Goal: Information Seeking & Learning: Check status

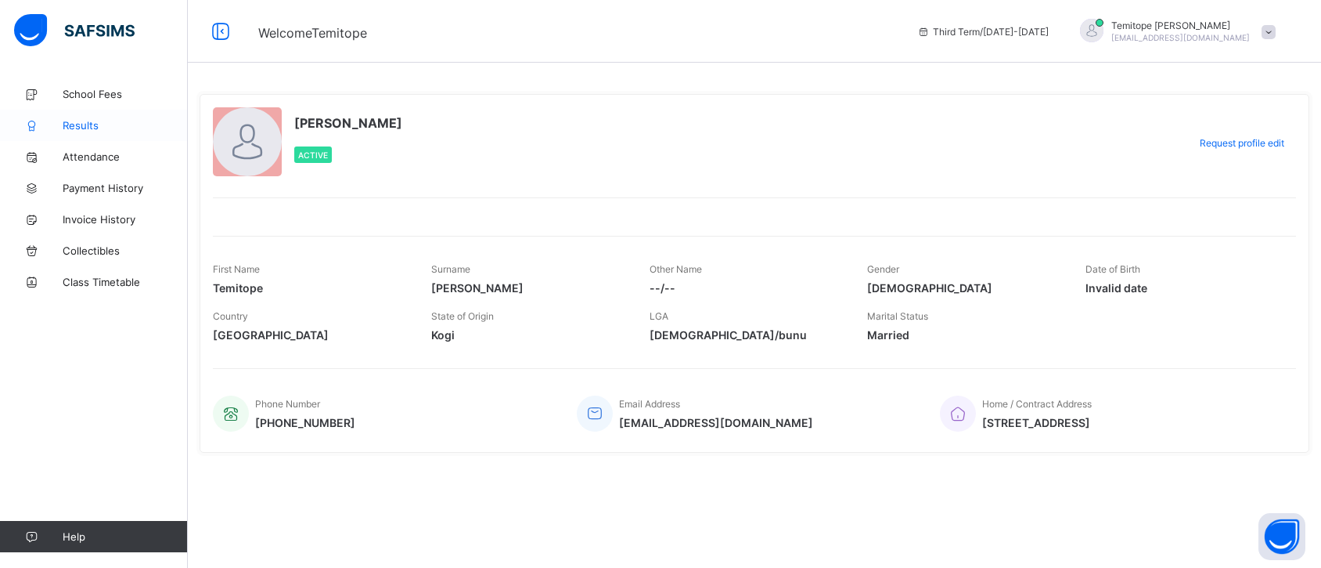
click at [112, 124] on span "Results" at bounding box center [125, 125] width 125 height 13
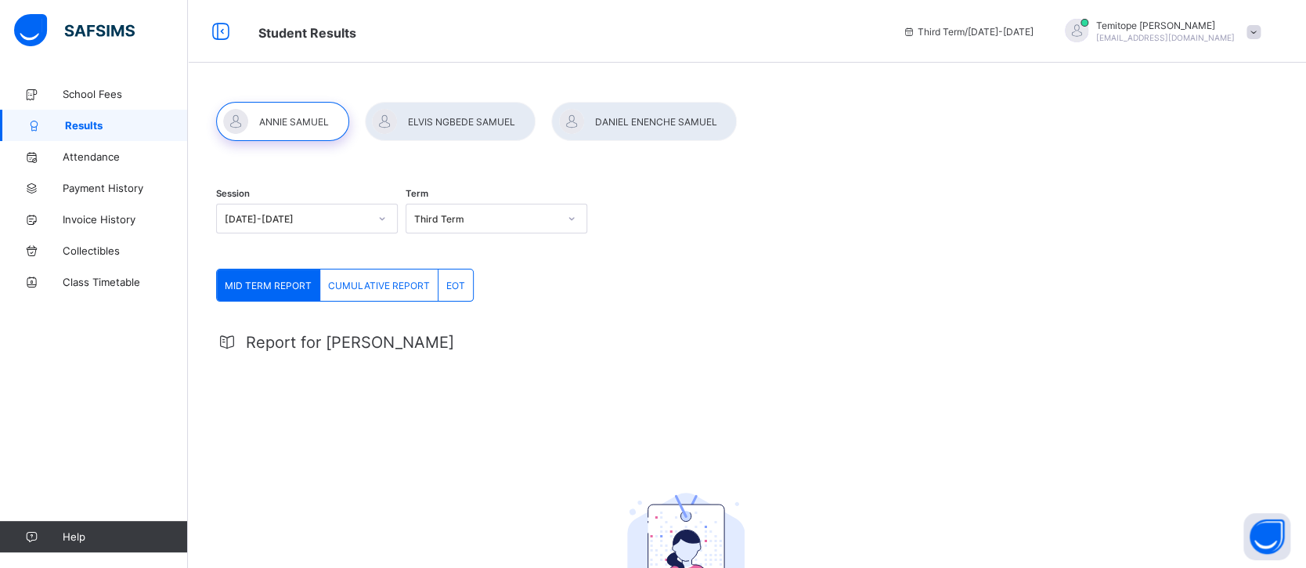
click at [454, 272] on div "EOT" at bounding box center [455, 284] width 34 height 31
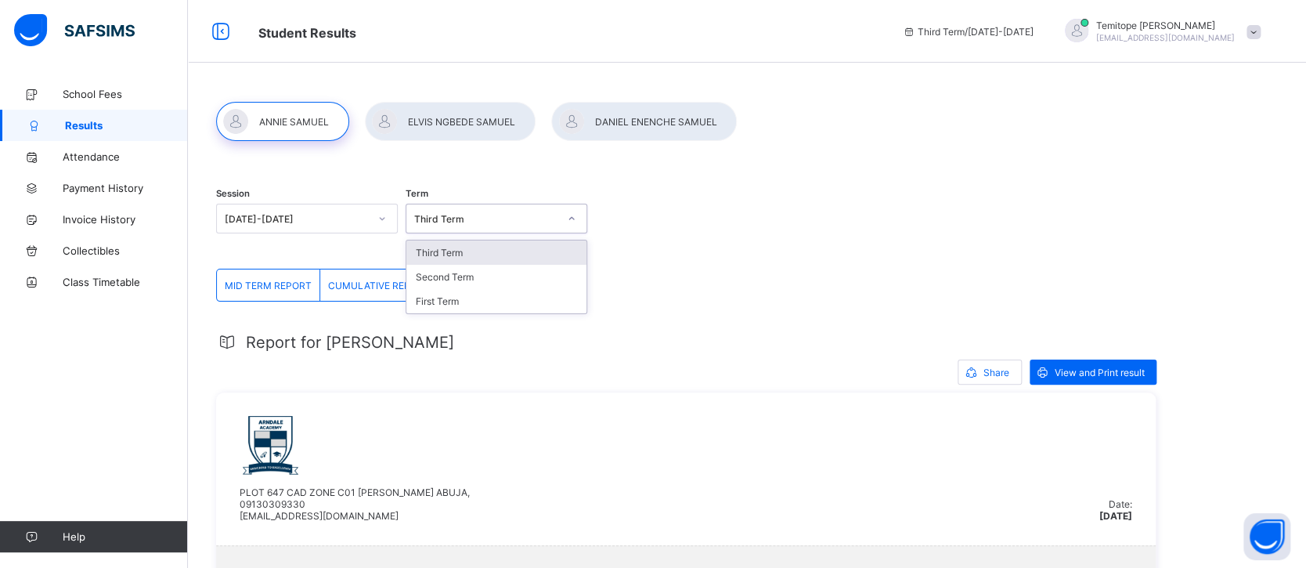
click at [463, 216] on div "Third Term" at bounding box center [486, 219] width 144 height 12
click at [467, 114] on div at bounding box center [450, 121] width 171 height 39
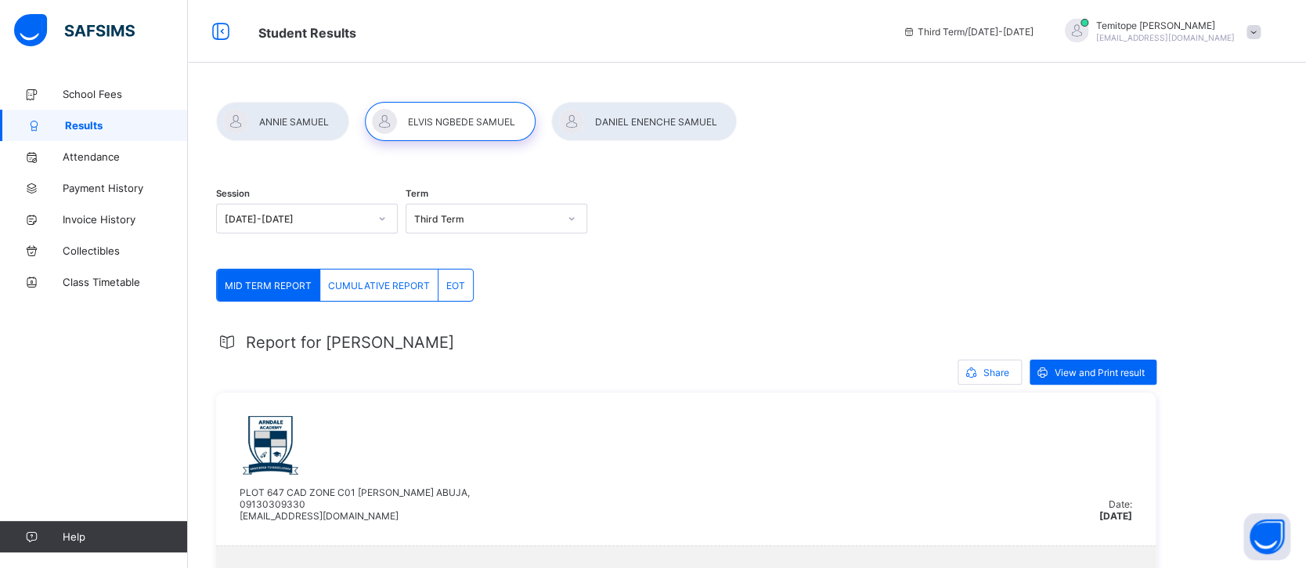
click at [442, 291] on div "EOT" at bounding box center [455, 284] width 34 height 31
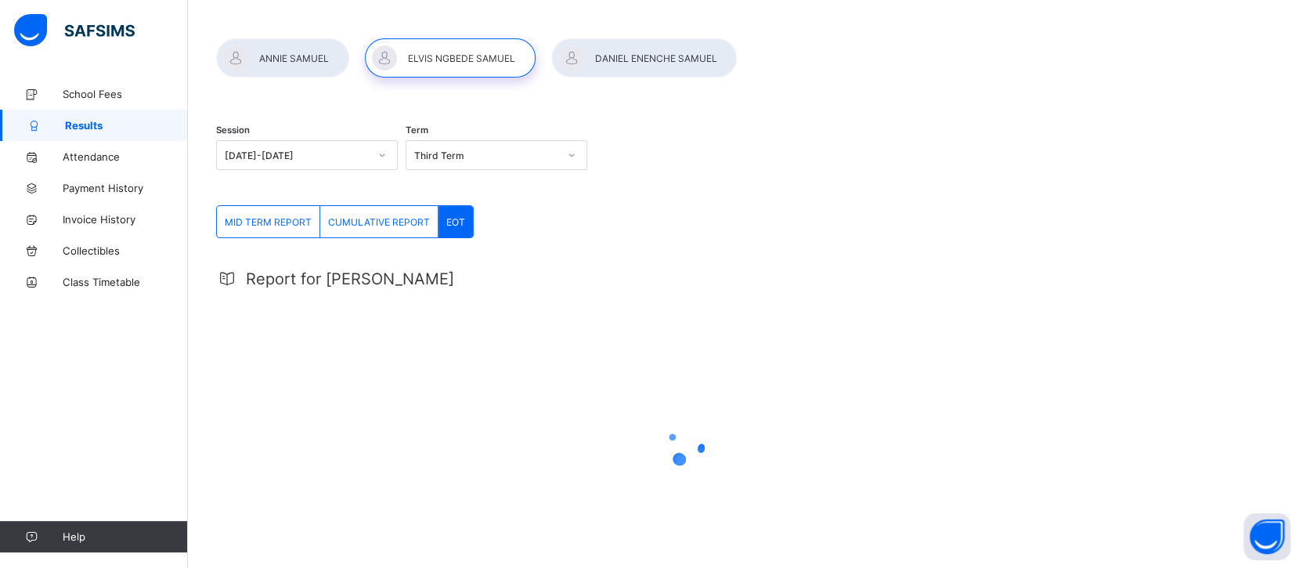
scroll to position [64, 0]
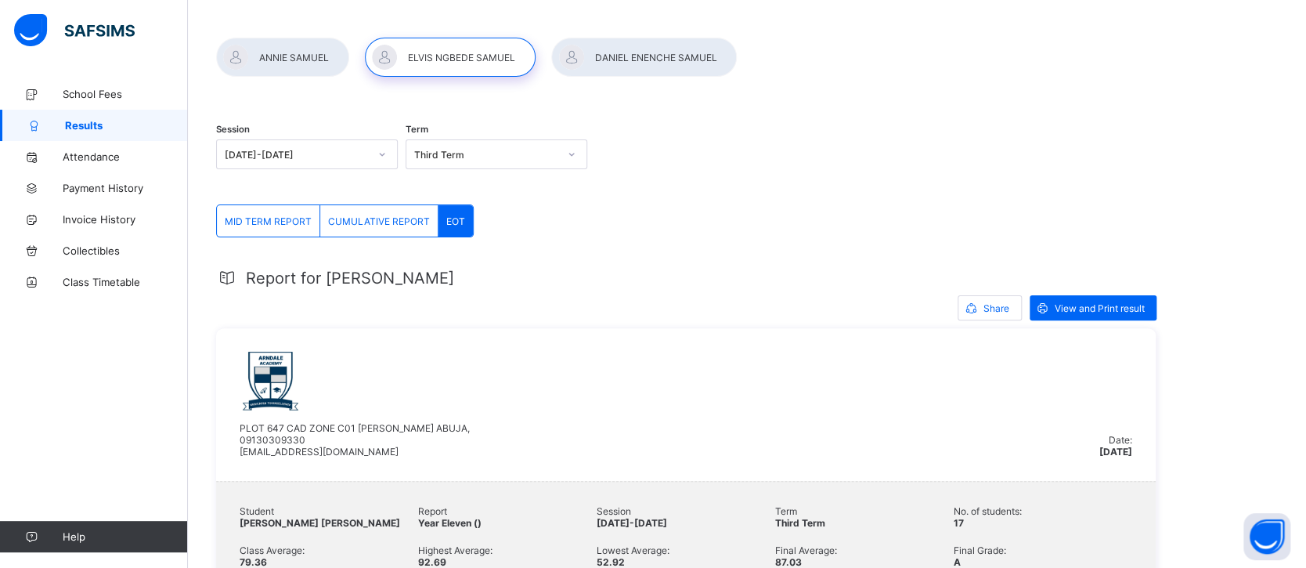
click at [280, 228] on div "MID TERM REPORT" at bounding box center [268, 220] width 103 height 31
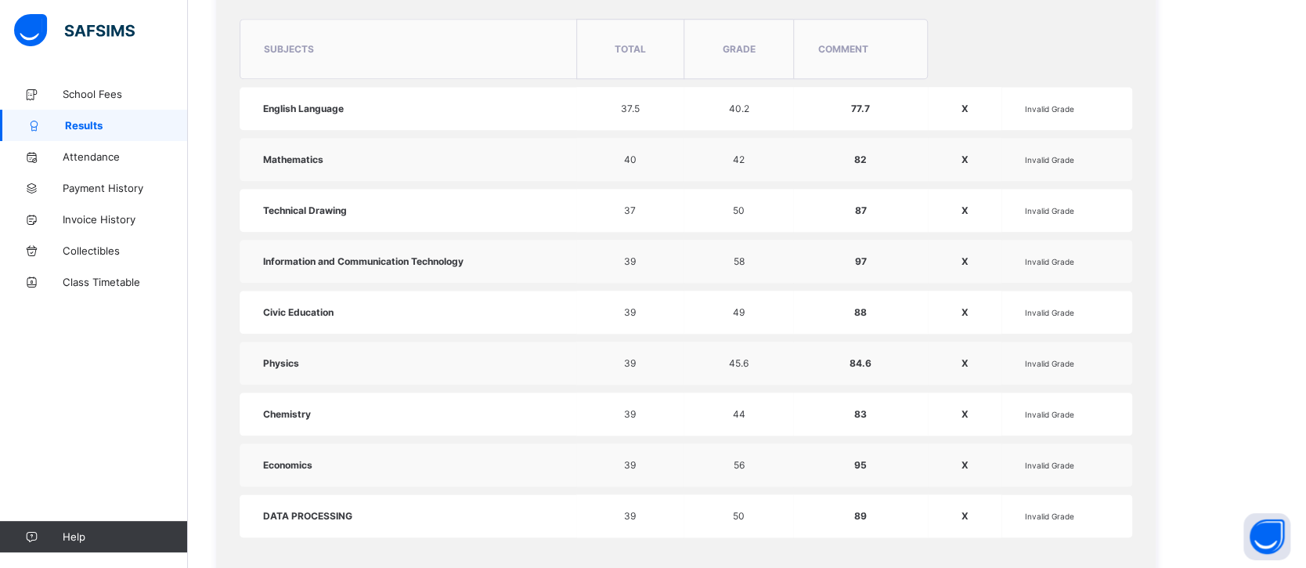
scroll to position [0, 0]
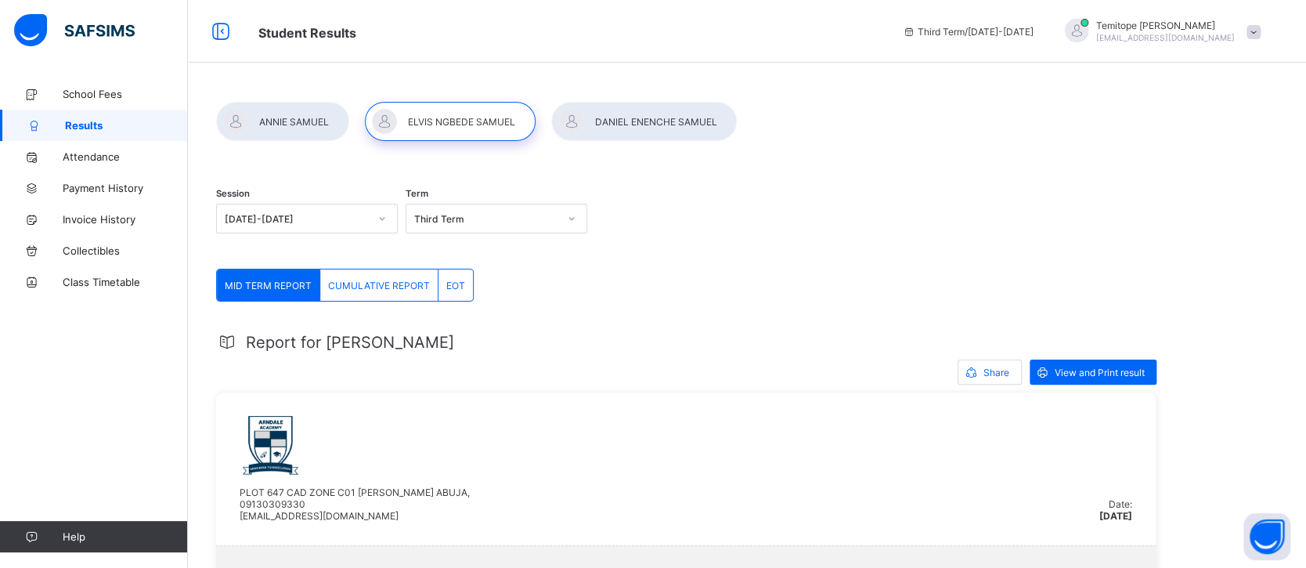
click at [371, 275] on div "CUMULATIVE REPORT" at bounding box center [379, 284] width 118 height 31
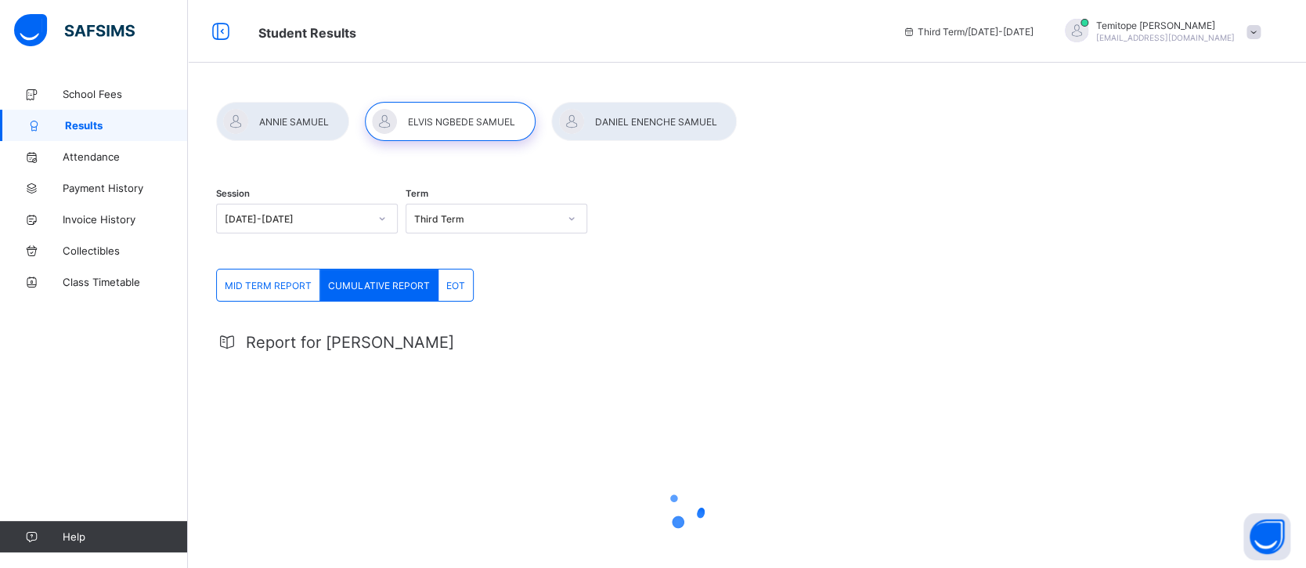
scroll to position [69, 0]
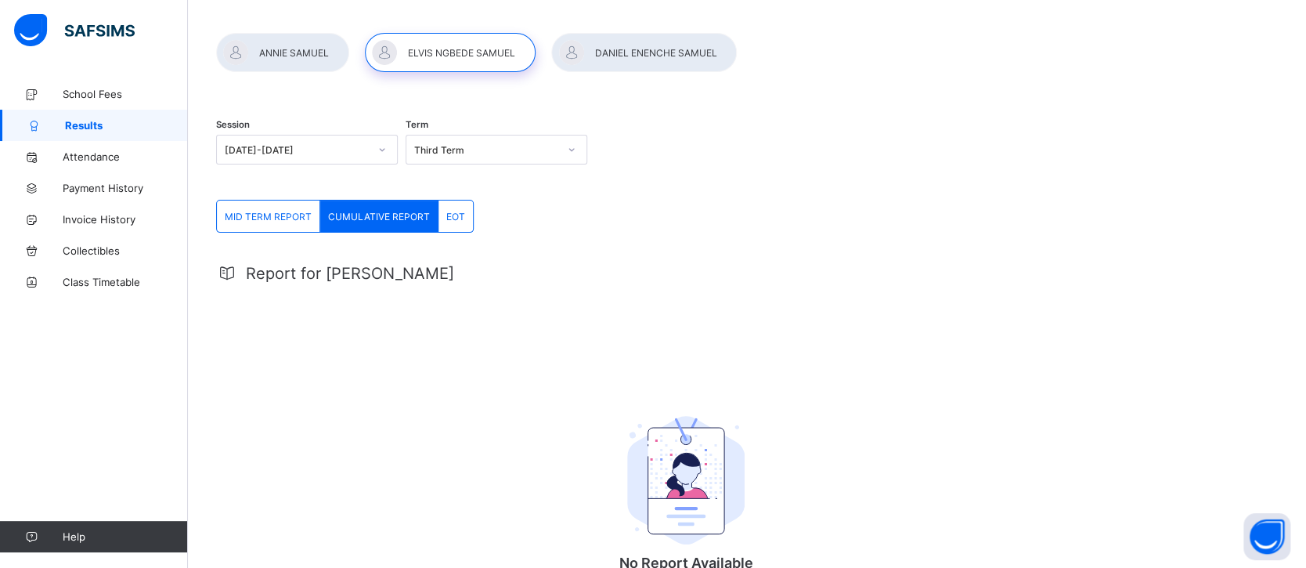
click at [446, 219] on span "EOT" at bounding box center [455, 217] width 19 height 12
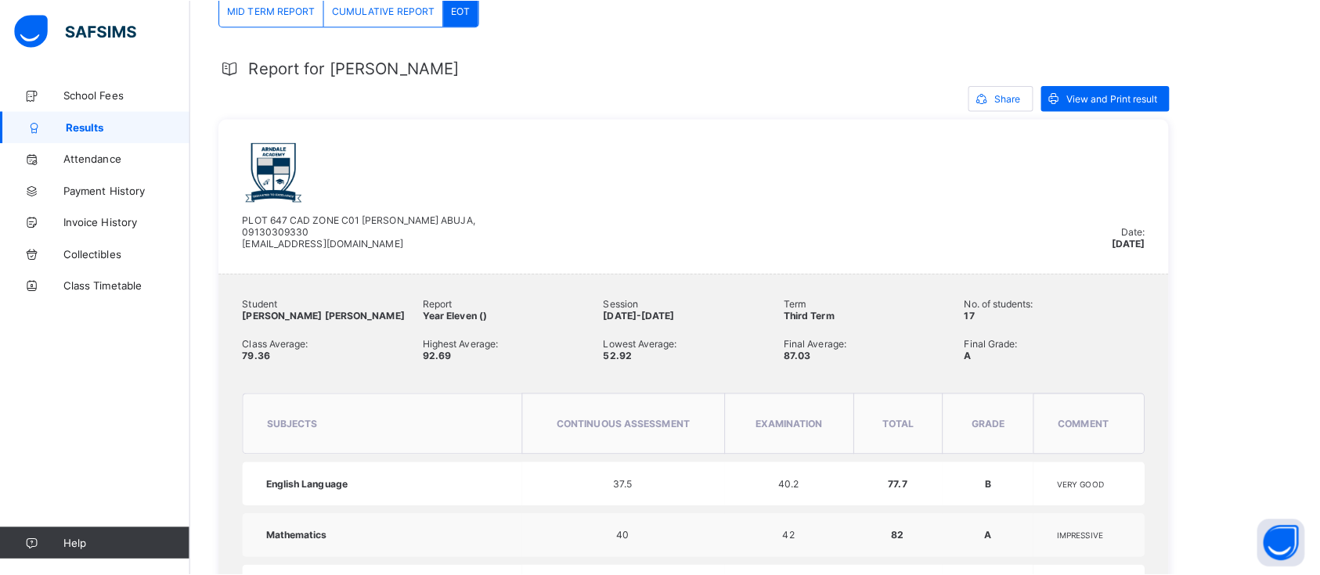
scroll to position [283, 0]
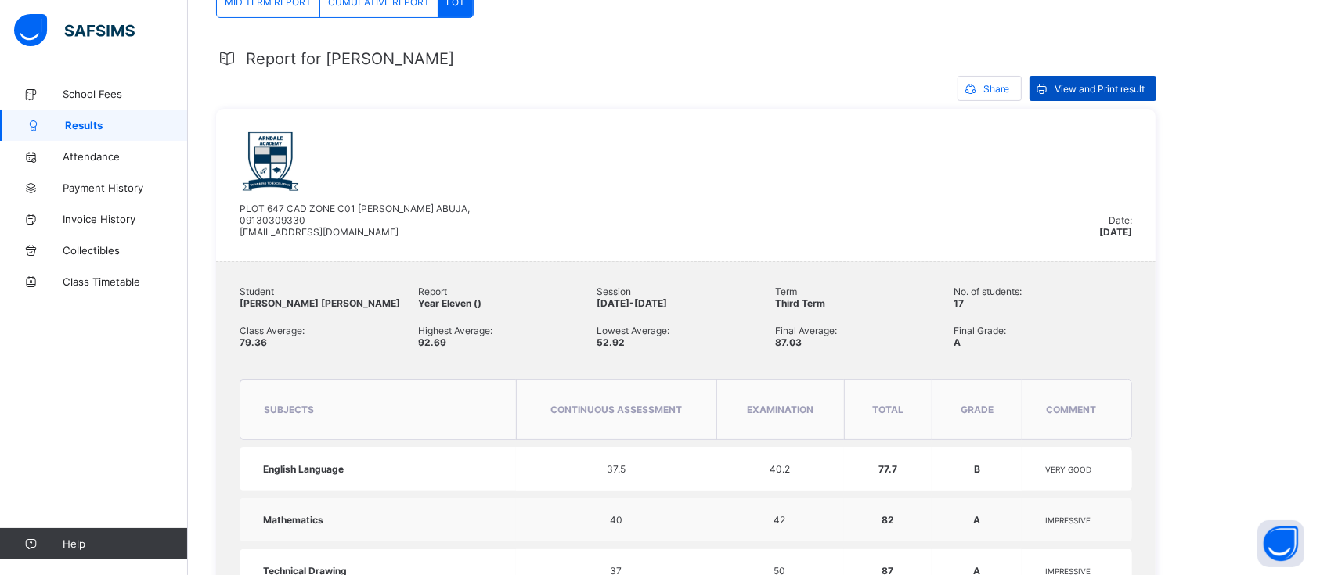
click at [1081, 76] on div "View and Print result" at bounding box center [1092, 88] width 127 height 25
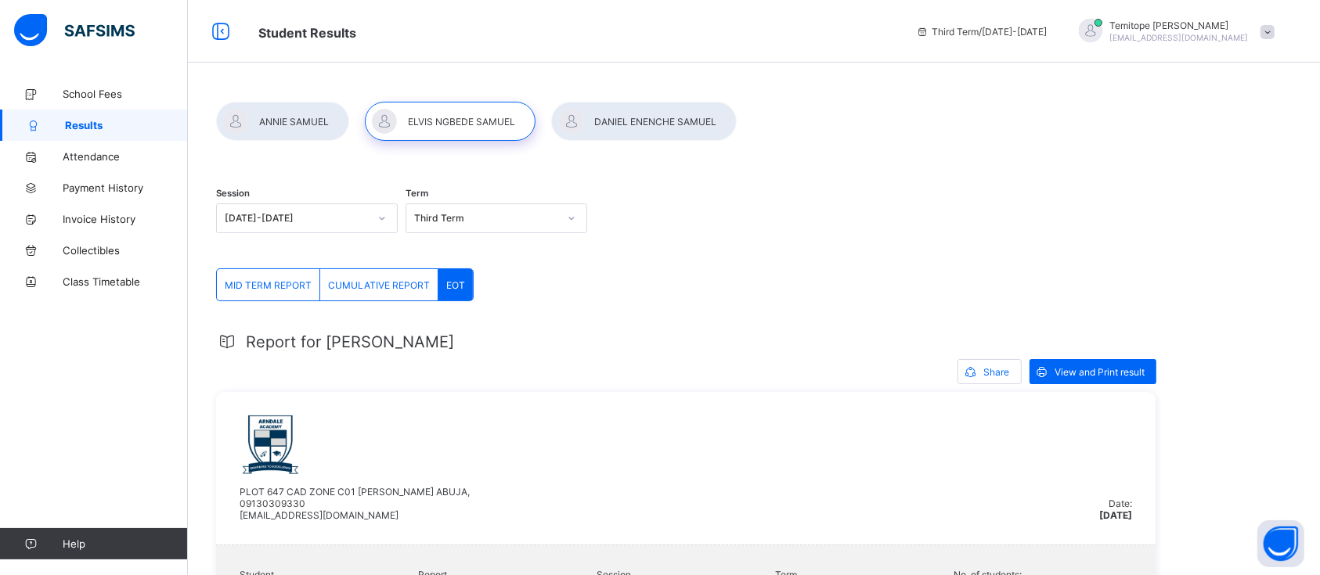
click at [305, 104] on div at bounding box center [282, 121] width 133 height 39
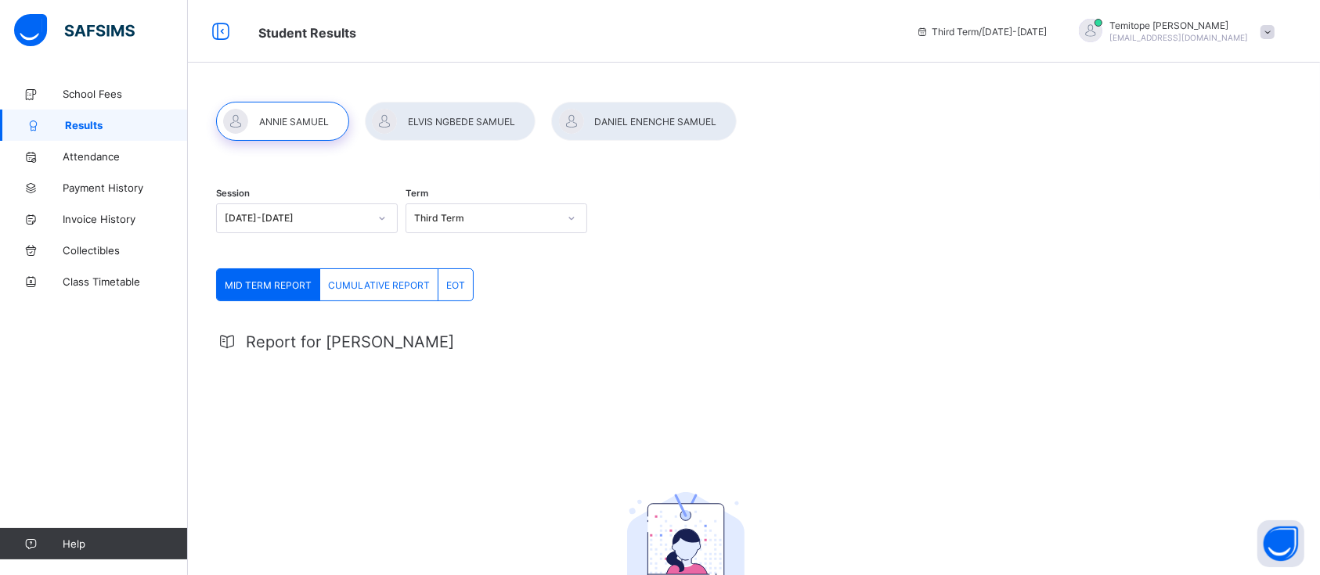
click at [452, 287] on span "EOT" at bounding box center [455, 285] width 19 height 12
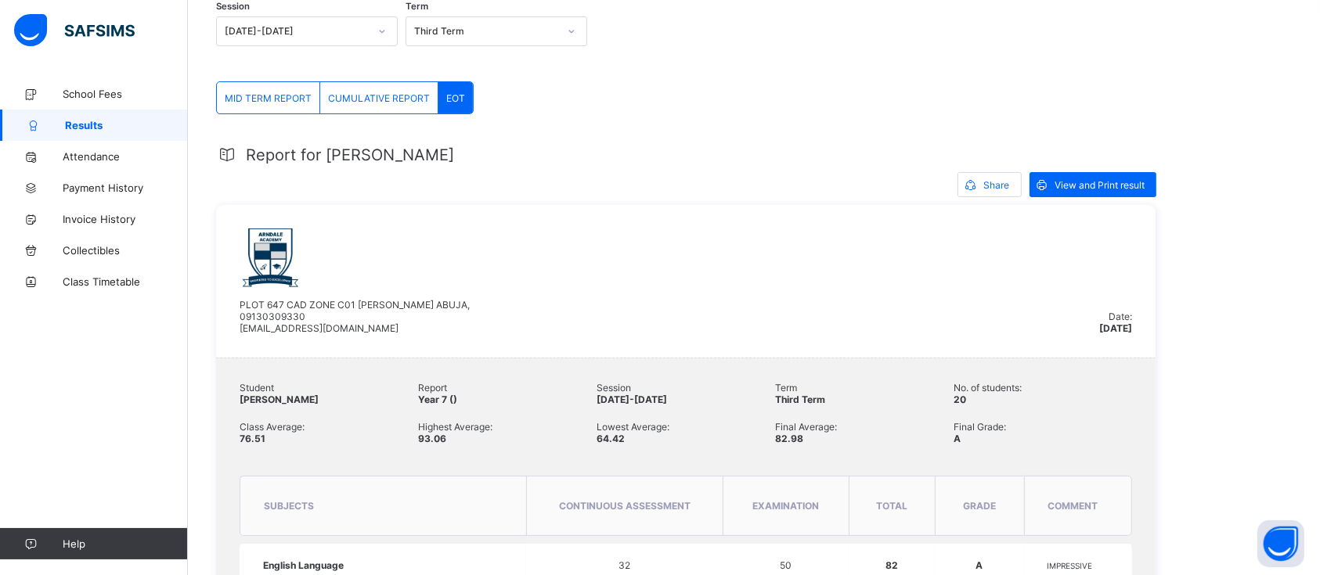
scroll to position [207, 0]
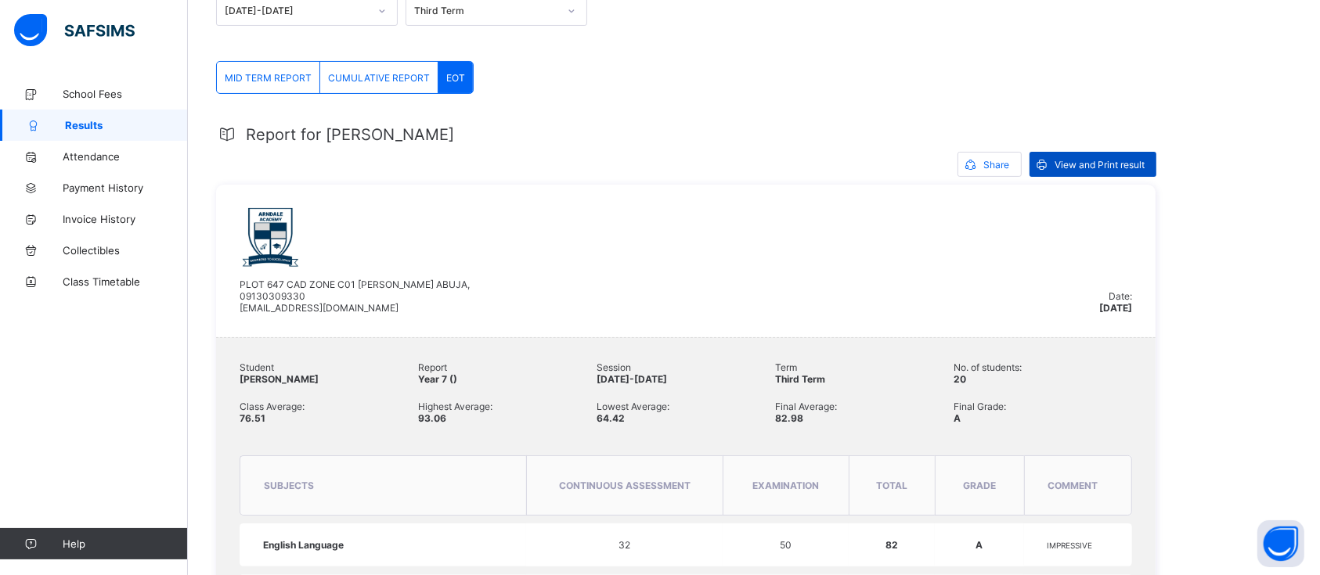
click at [1108, 160] on span "View and Print result" at bounding box center [1100, 165] width 90 height 12
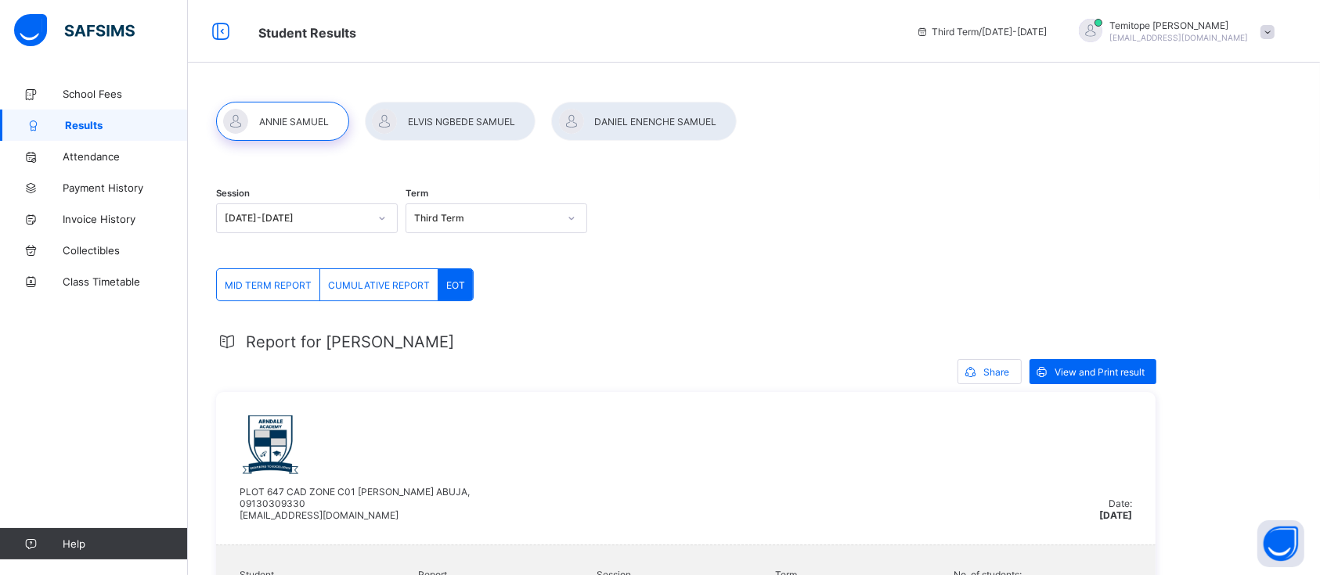
click at [472, 127] on div at bounding box center [450, 121] width 171 height 39
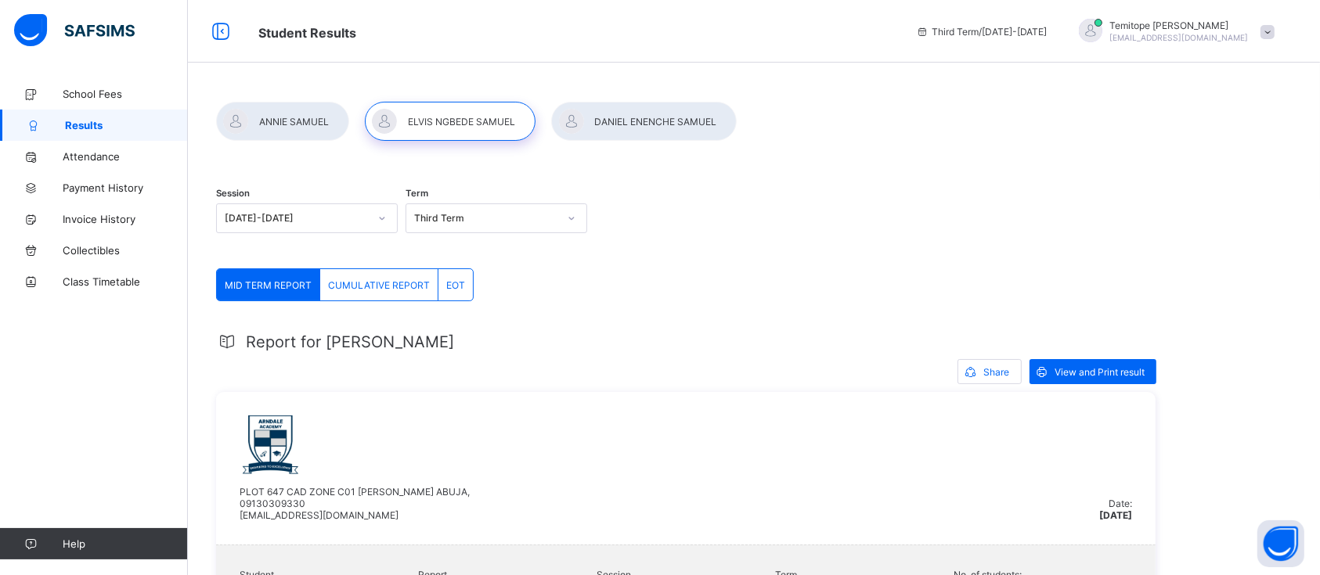
click at [603, 119] on div at bounding box center [644, 121] width 186 height 39
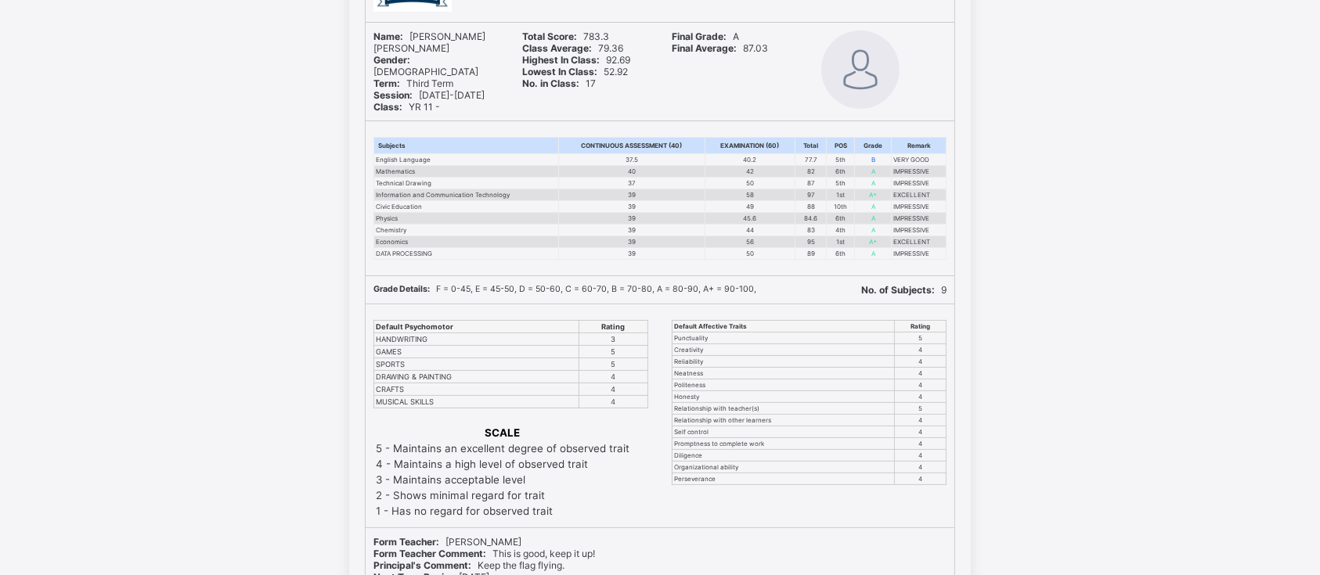
scroll to position [196, 0]
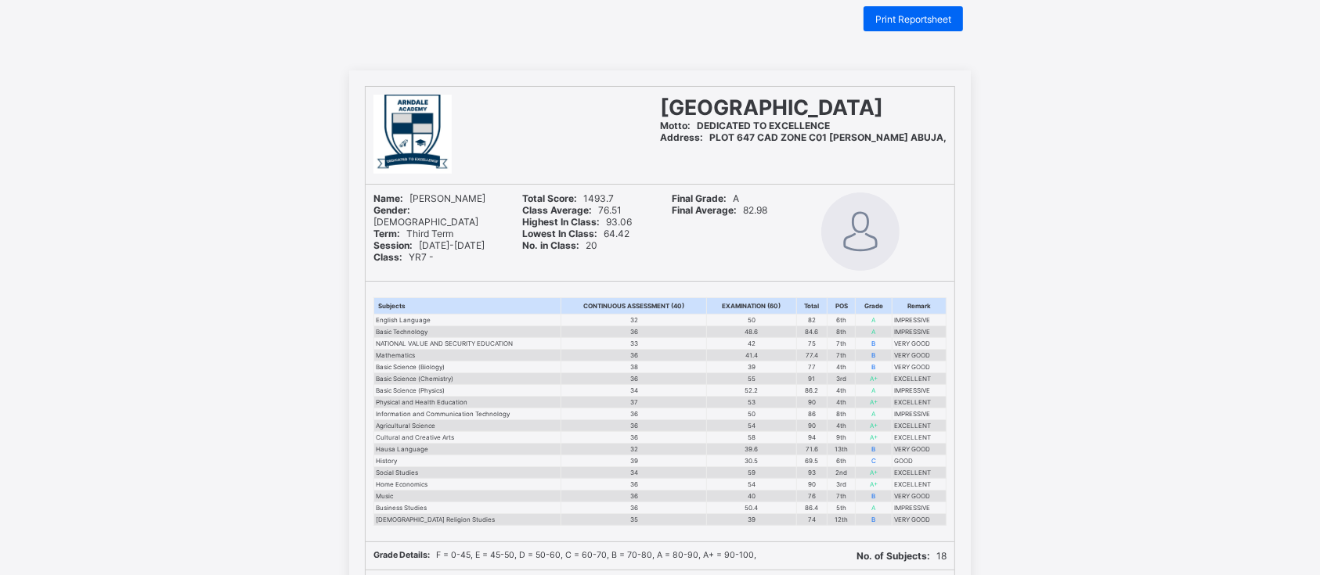
scroll to position [32, 0]
click at [905, 26] on div "Print Reportsheet" at bounding box center [912, 19] width 99 height 25
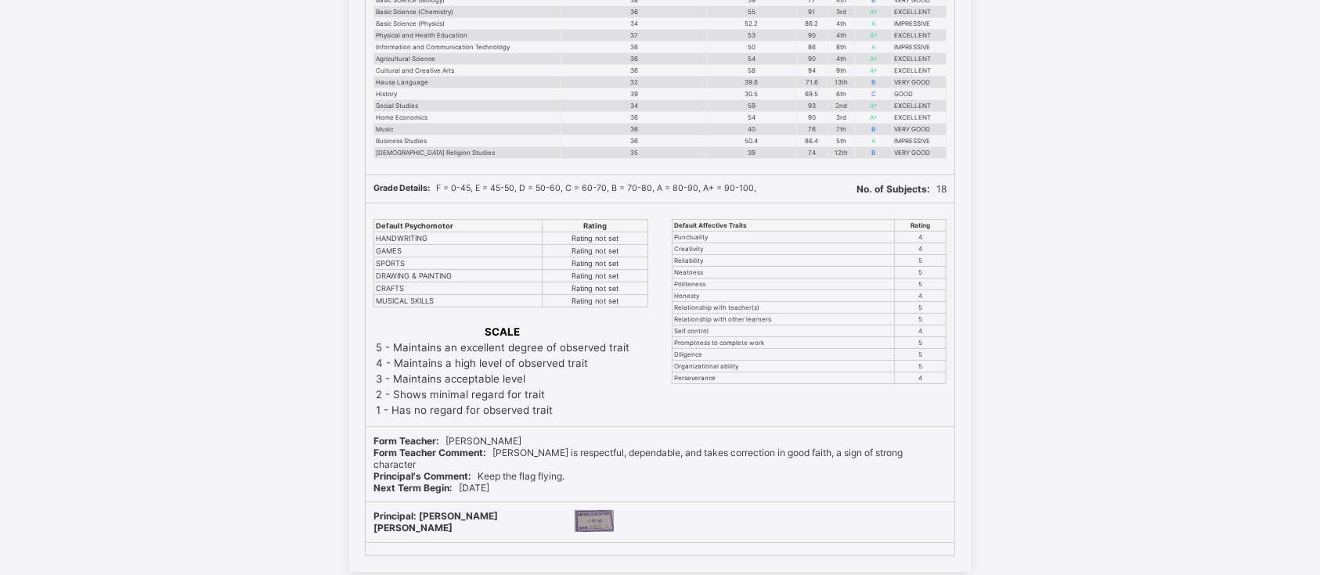
scroll to position [407, 0]
